Goal: Task Accomplishment & Management: Manage account settings

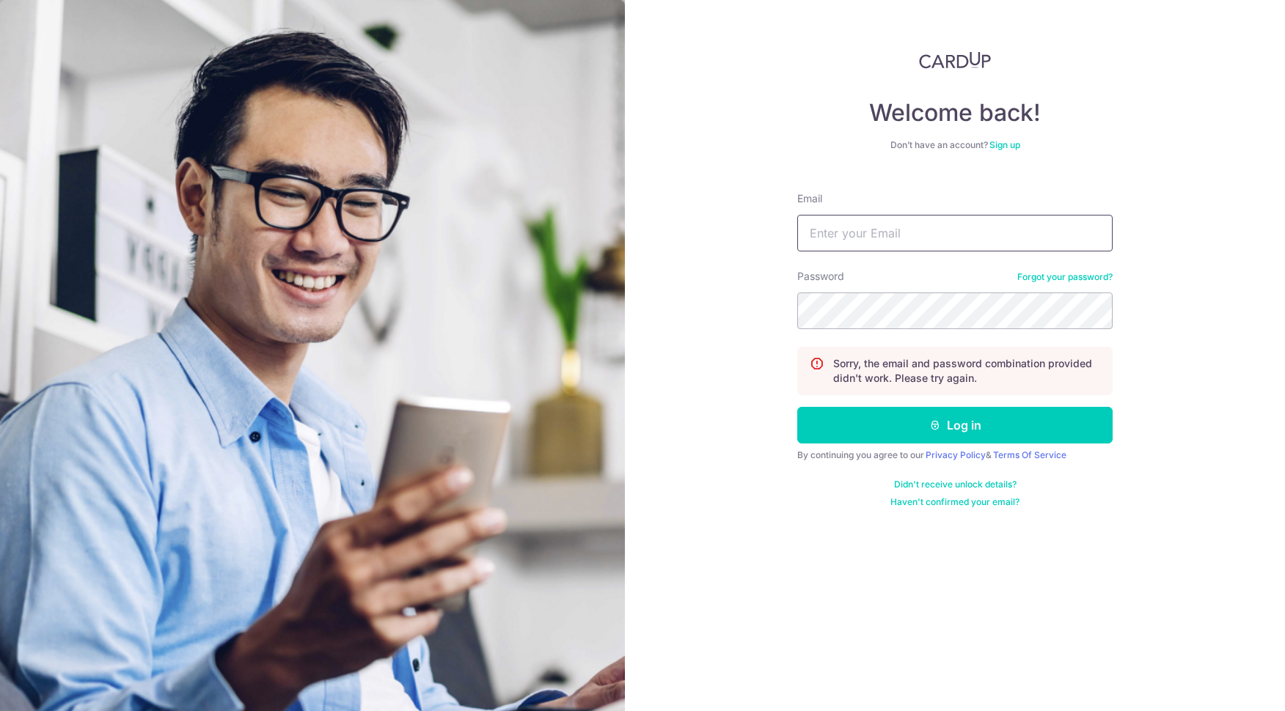
click at [907, 220] on input "Email" at bounding box center [954, 233] width 315 height 37
type input "[EMAIL_ADDRESS][DOMAIN_NAME]"
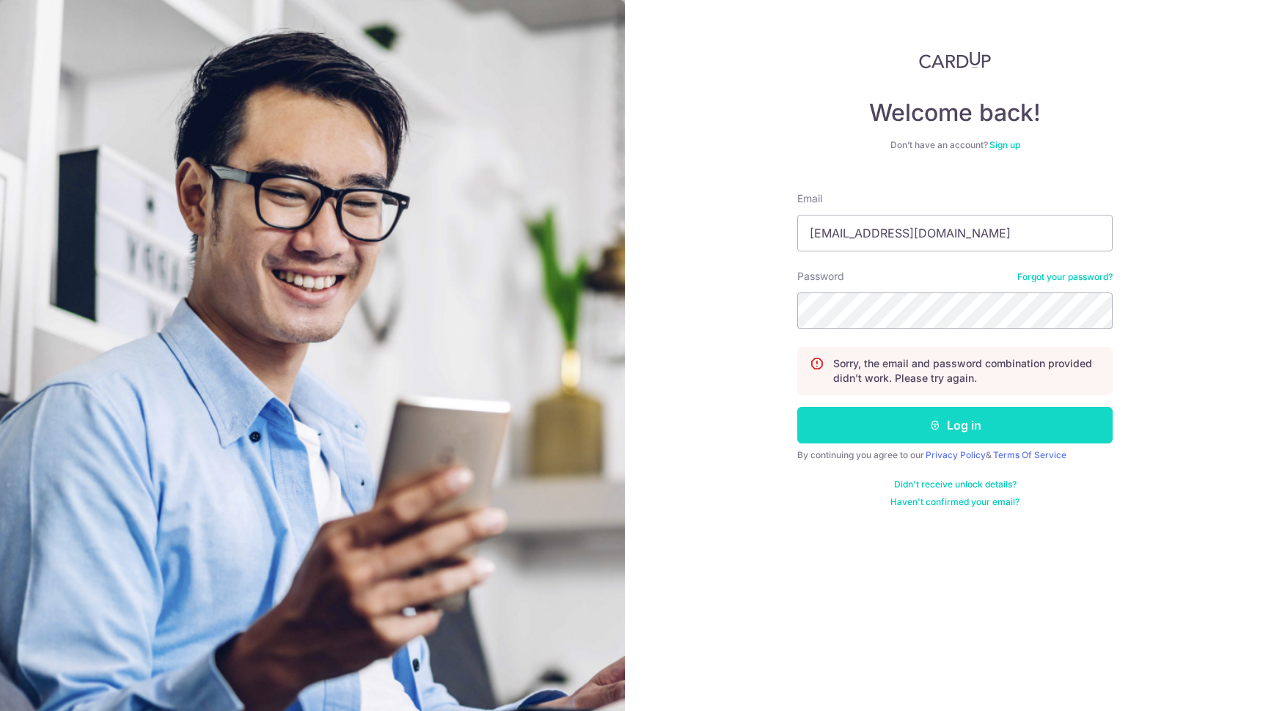
click at [940, 431] on button "Log in" at bounding box center [954, 425] width 315 height 37
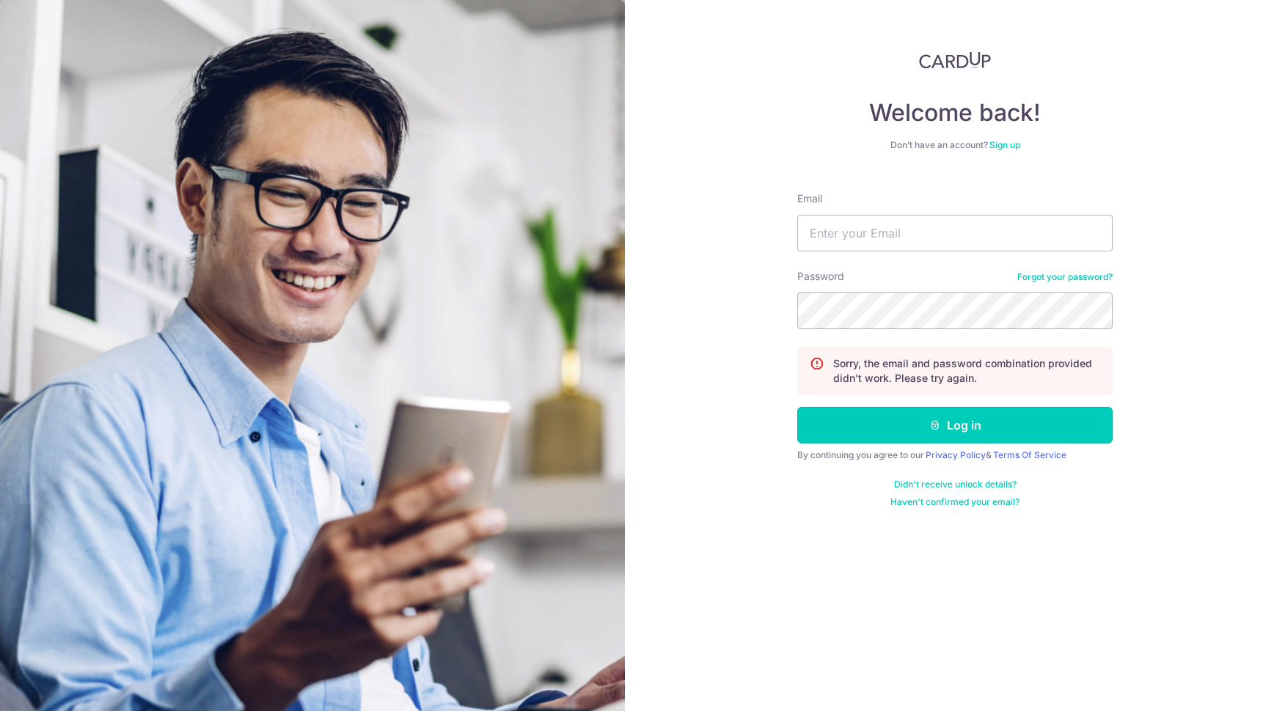
click at [940, 431] on button "Log in" at bounding box center [954, 425] width 315 height 37
